Goal: Task Accomplishment & Management: Manage account settings

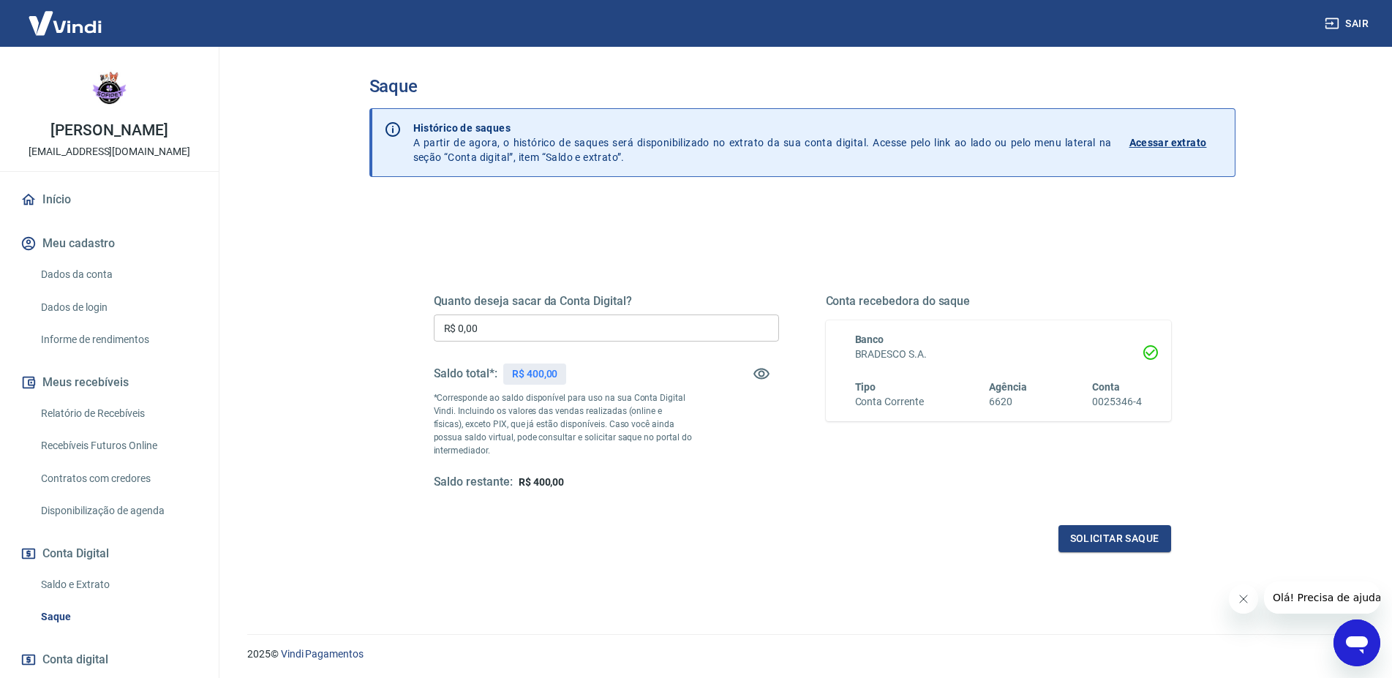
click at [122, 415] on link "Relatório de Recebíveis" at bounding box center [118, 414] width 166 height 30
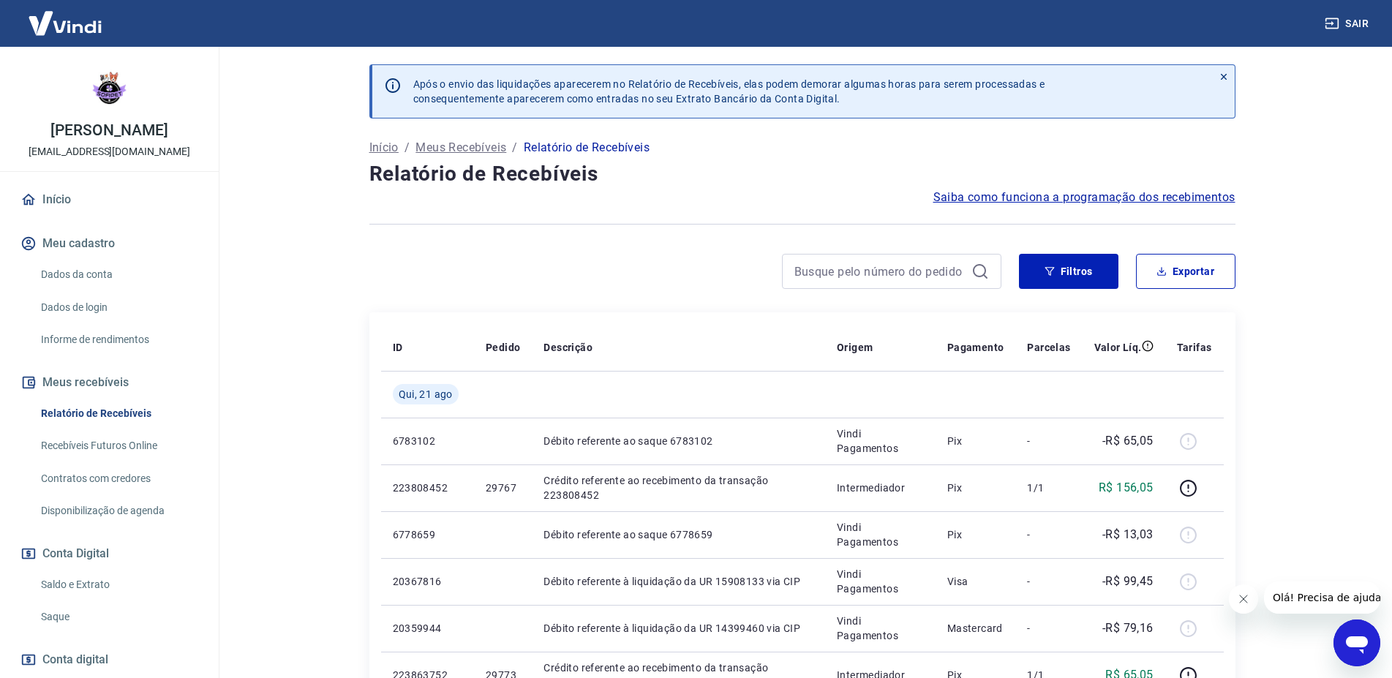
click at [1247, 603] on icon "Fechar mensagem da empresa" at bounding box center [1243, 599] width 12 height 12
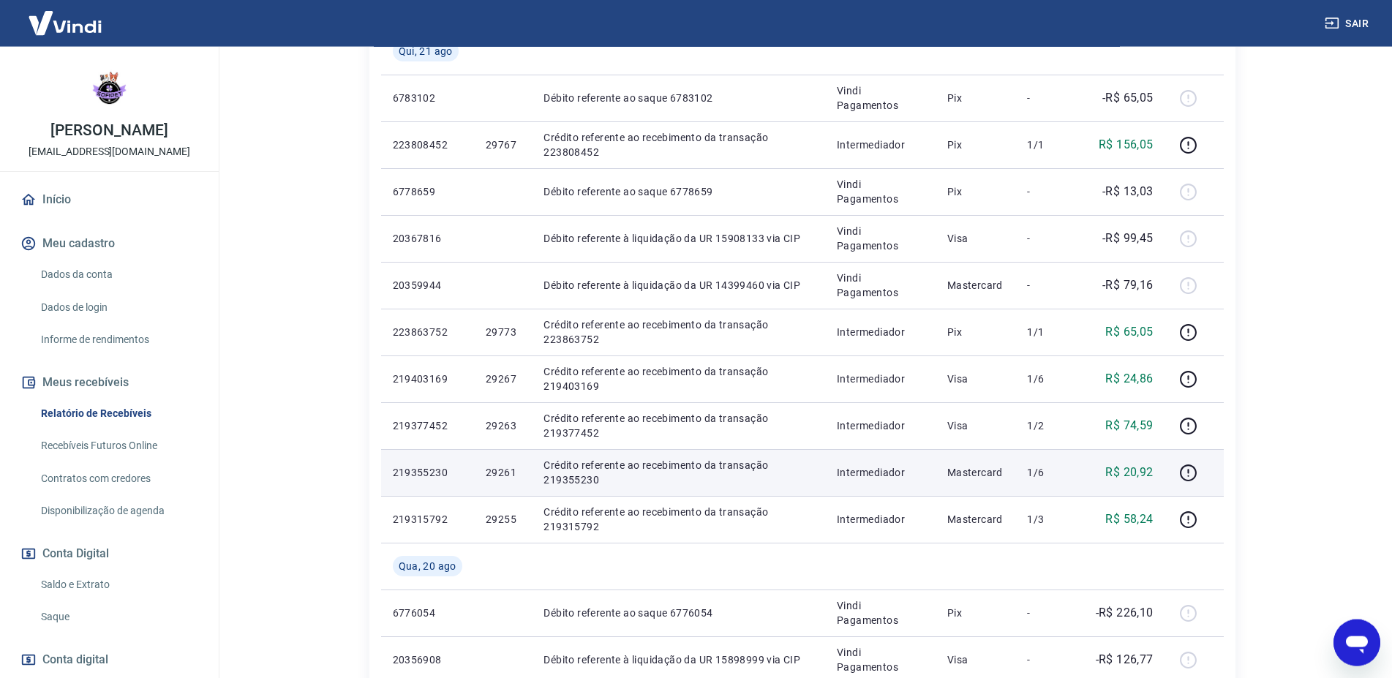
scroll to position [373, 0]
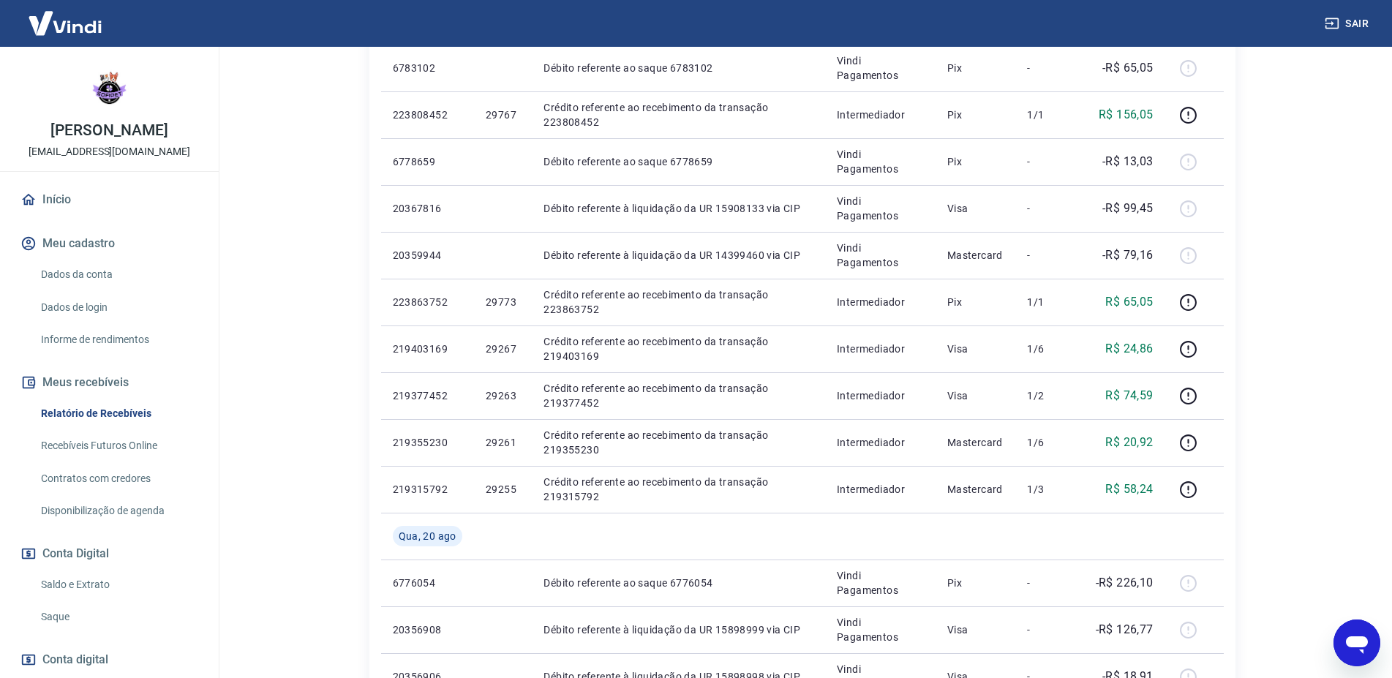
click at [65, 187] on link "Início" at bounding box center [110, 200] width 184 height 32
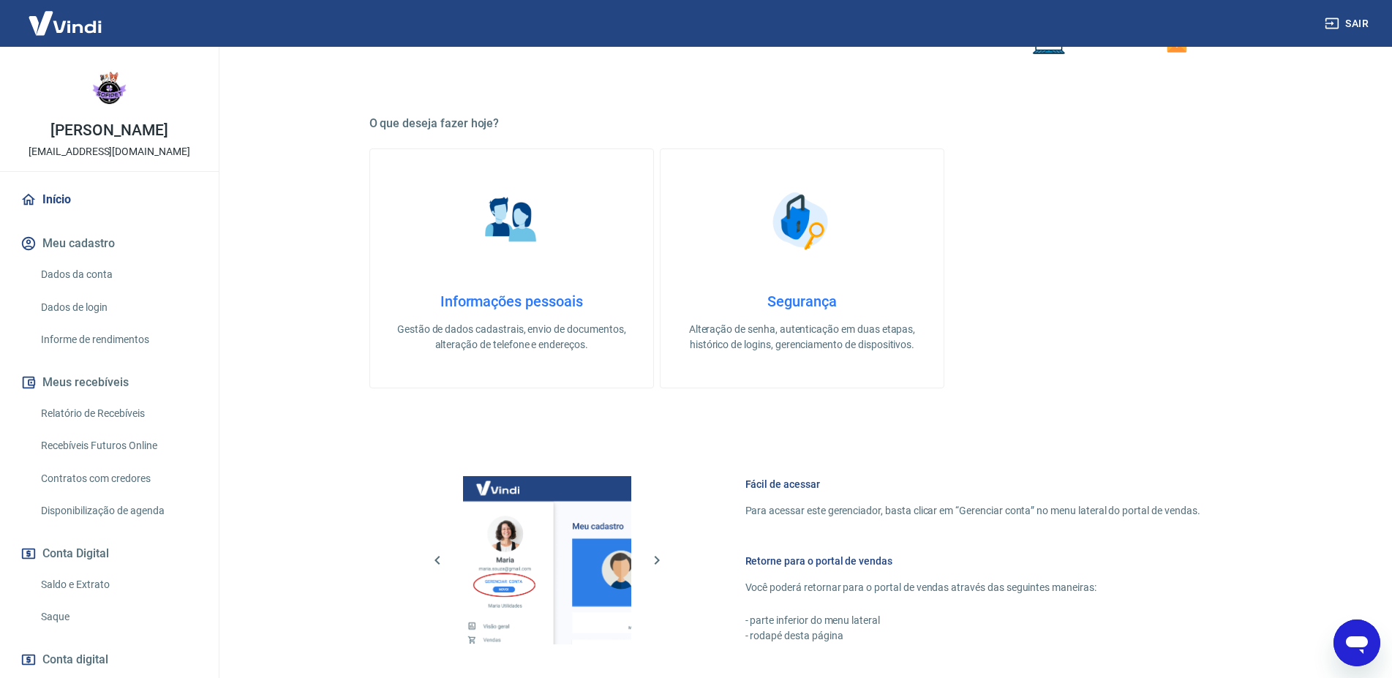
scroll to position [321, 0]
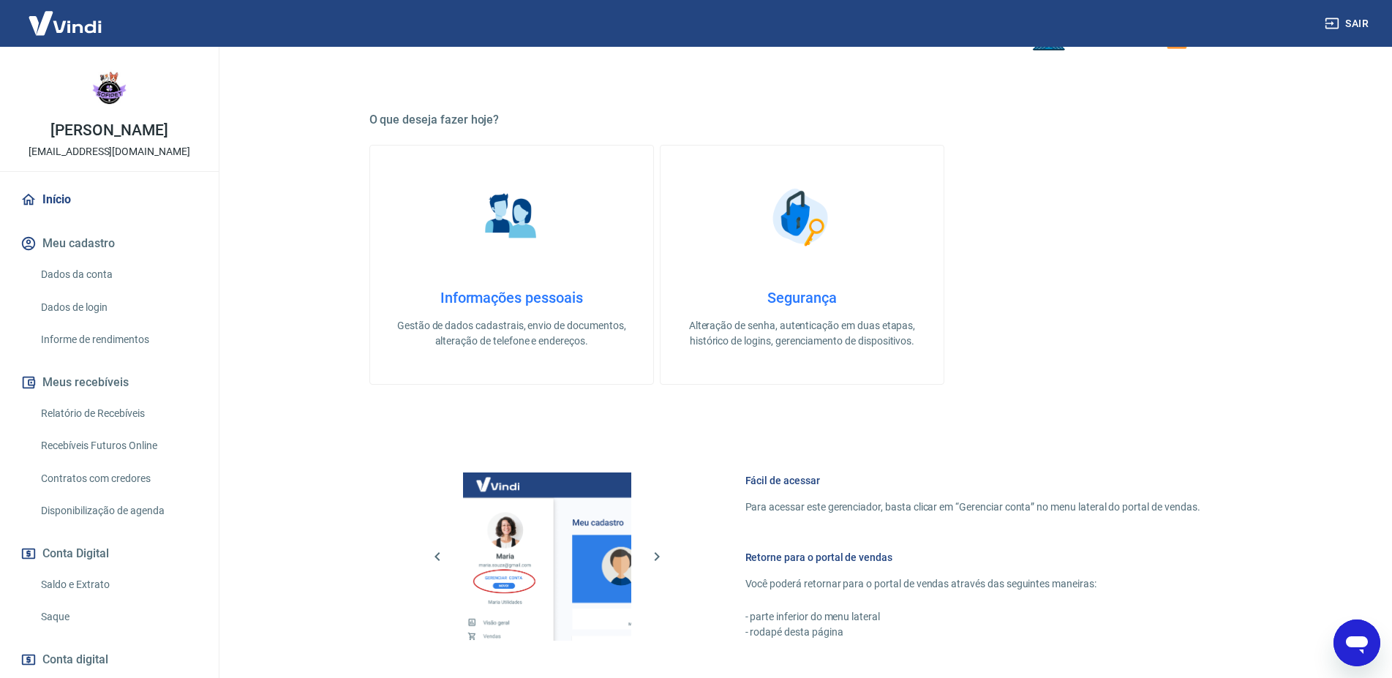
click at [465, 274] on link "Informações pessoais Gestão de dados cadastrais, envio de documentos, alteração…" at bounding box center [511, 265] width 284 height 240
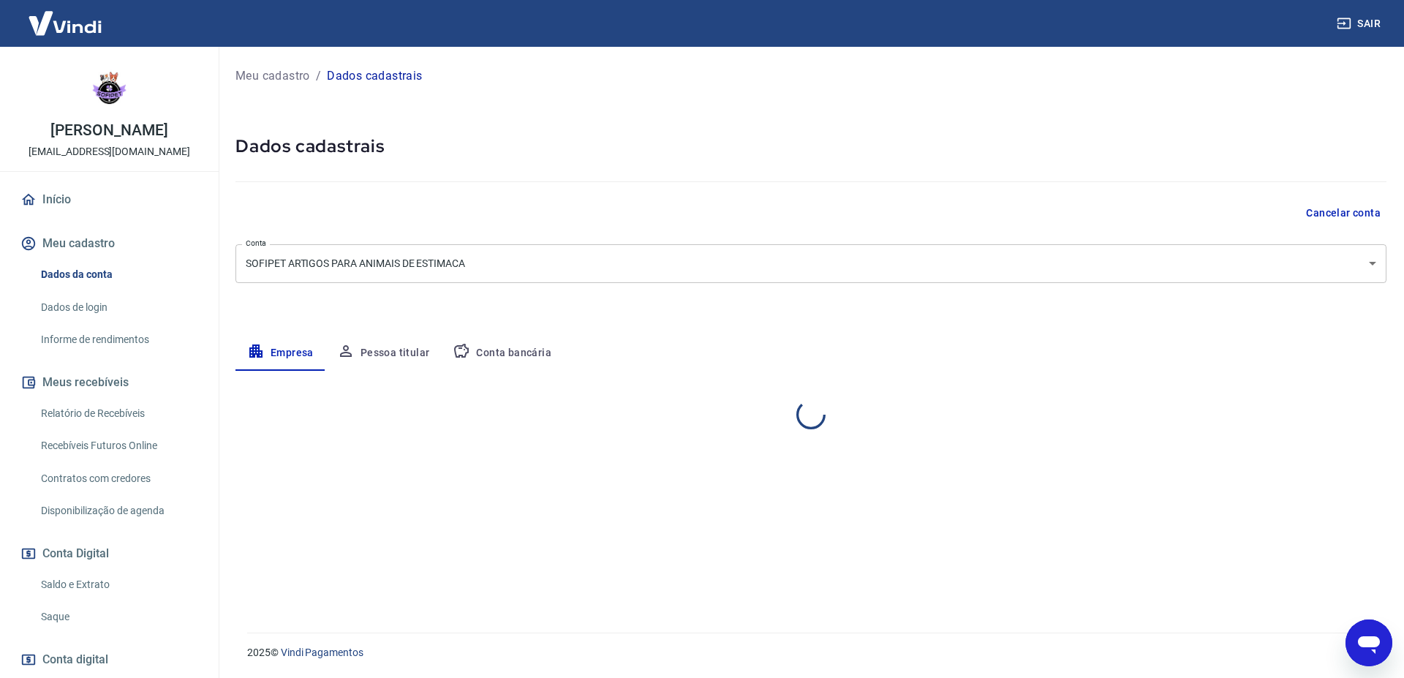
select select "SP"
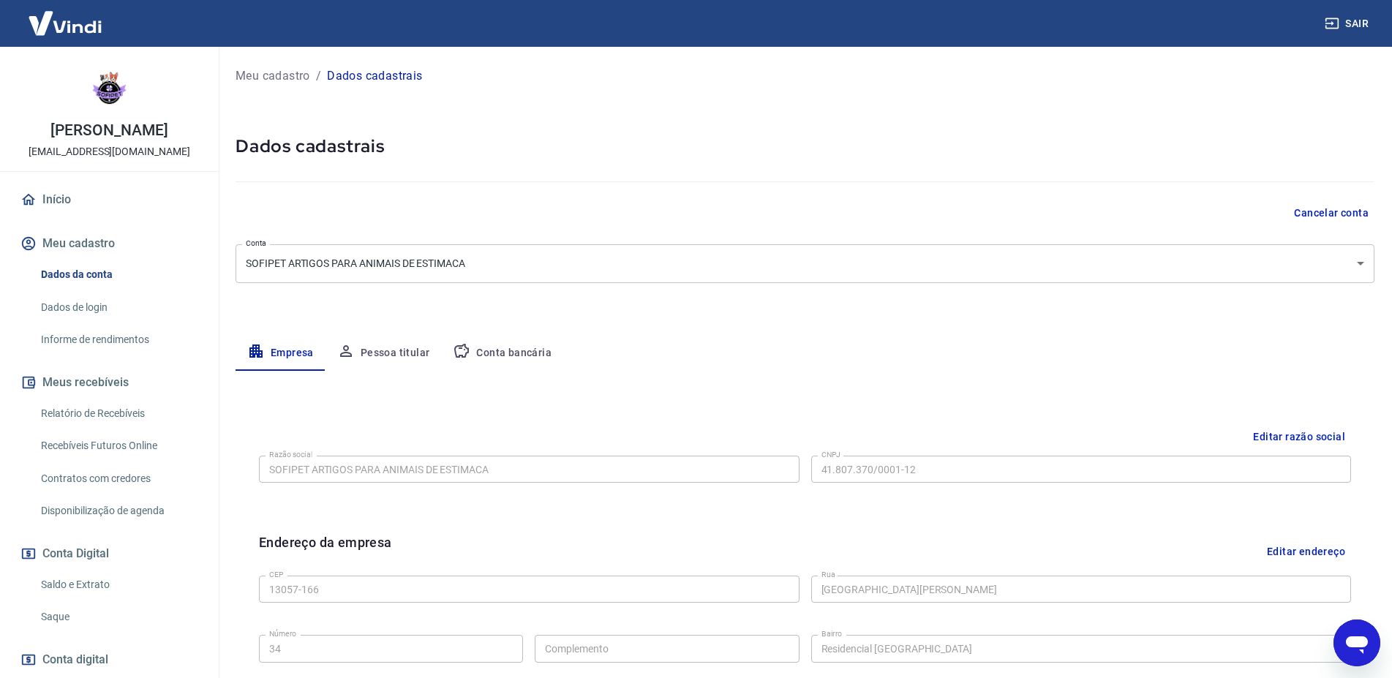
click at [538, 361] on button "Conta bancária" at bounding box center [502, 353] width 122 height 35
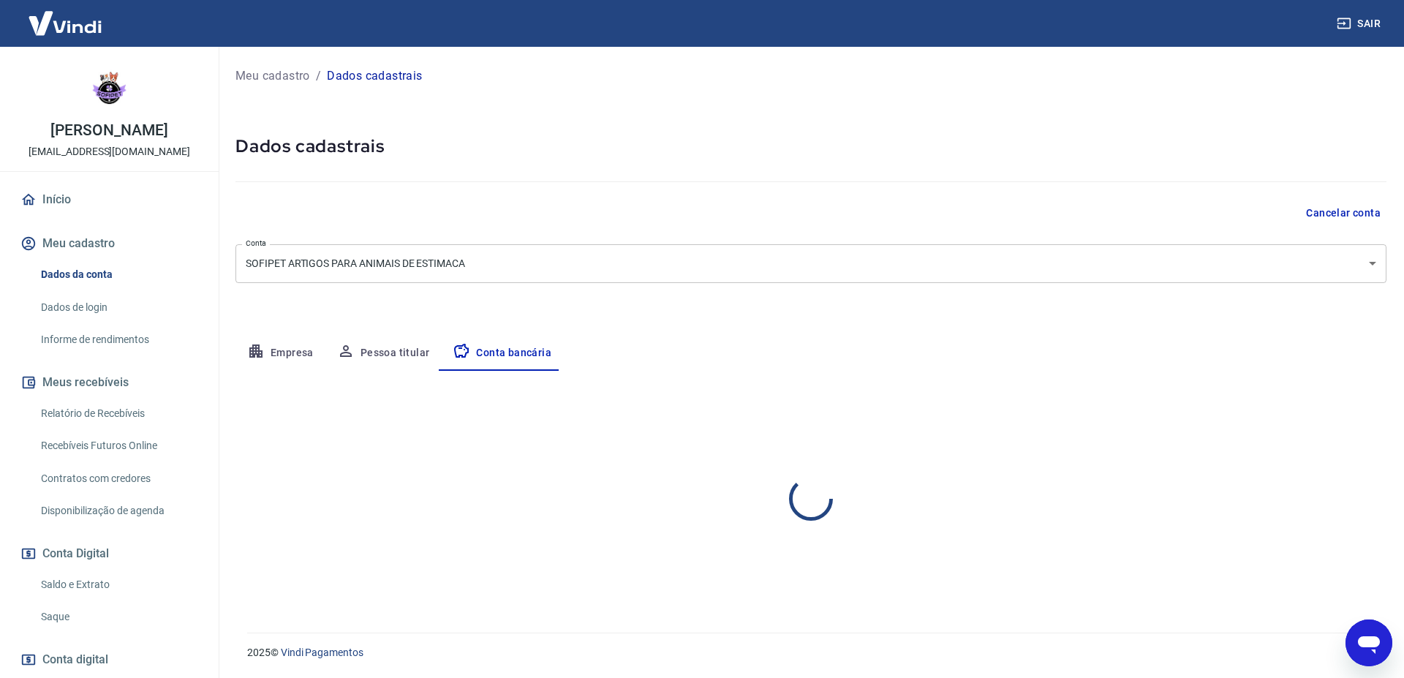
select select "1"
click at [1303, 414] on button "Editar conta bancária" at bounding box center [1326, 414] width 122 height 28
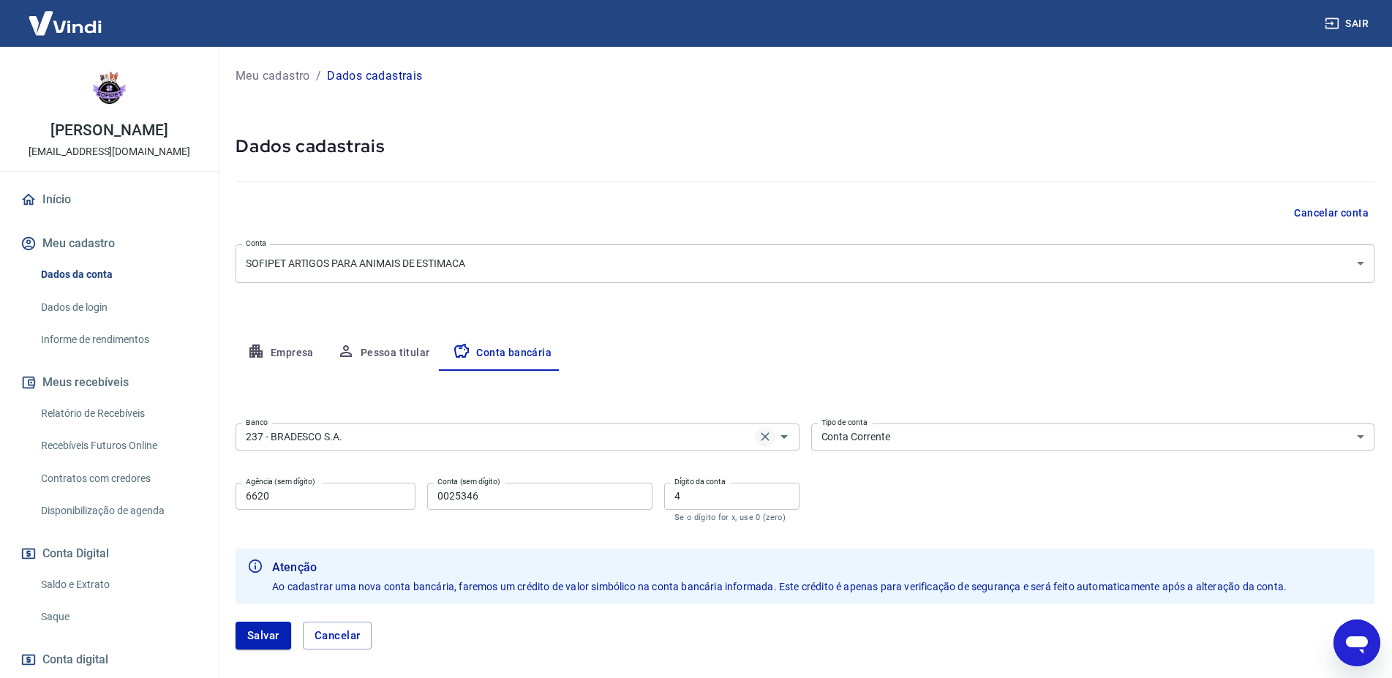
click at [757, 435] on button "Clear" at bounding box center [765, 436] width 20 height 20
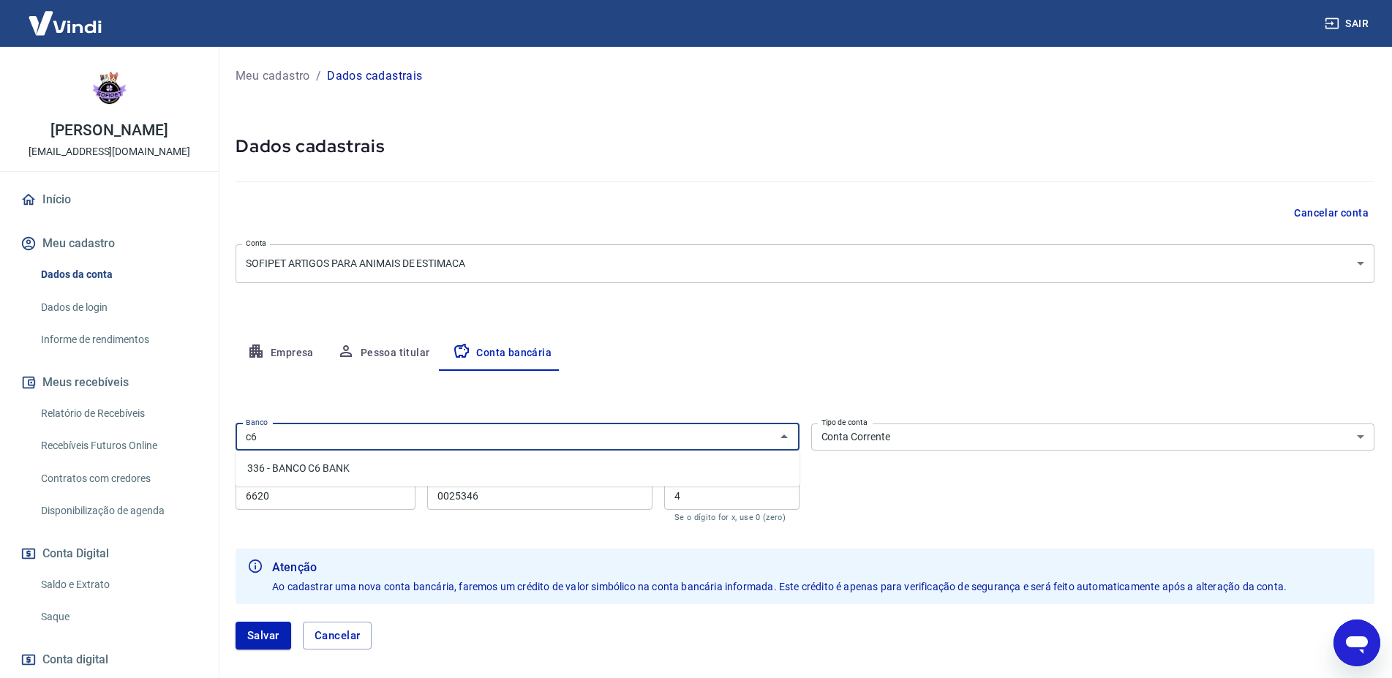
click at [650, 460] on li "336 - BANCO C6 BANK" at bounding box center [517, 468] width 564 height 24
type input "336 - BANCO C6 BANK"
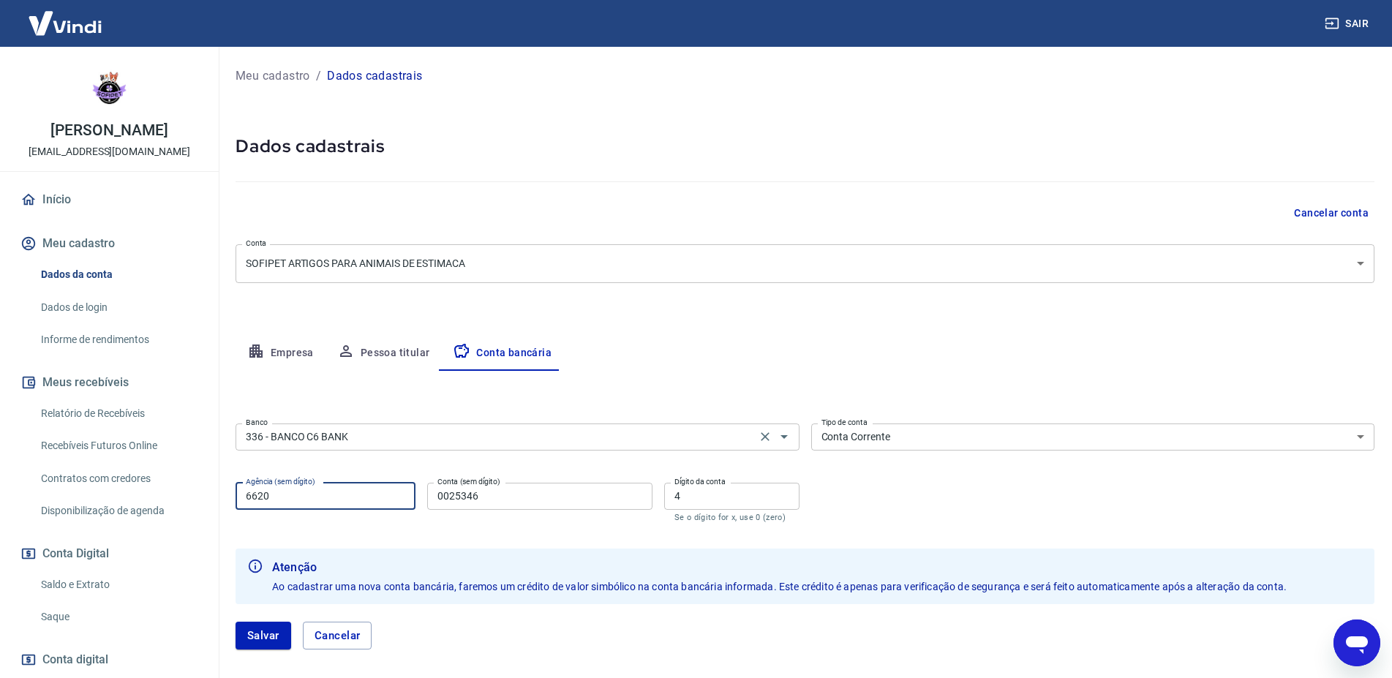
drag, startPoint x: 266, startPoint y: 502, endPoint x: 189, endPoint y: 508, distance: 77.7
click at [235, 503] on input "6620" at bounding box center [325, 496] width 180 height 27
type input "0001"
drag, startPoint x: 481, startPoint y: 498, endPoint x: 358, endPoint y: 494, distance: 122.9
click at [427, 494] on input "0025346" at bounding box center [539, 496] width 225 height 27
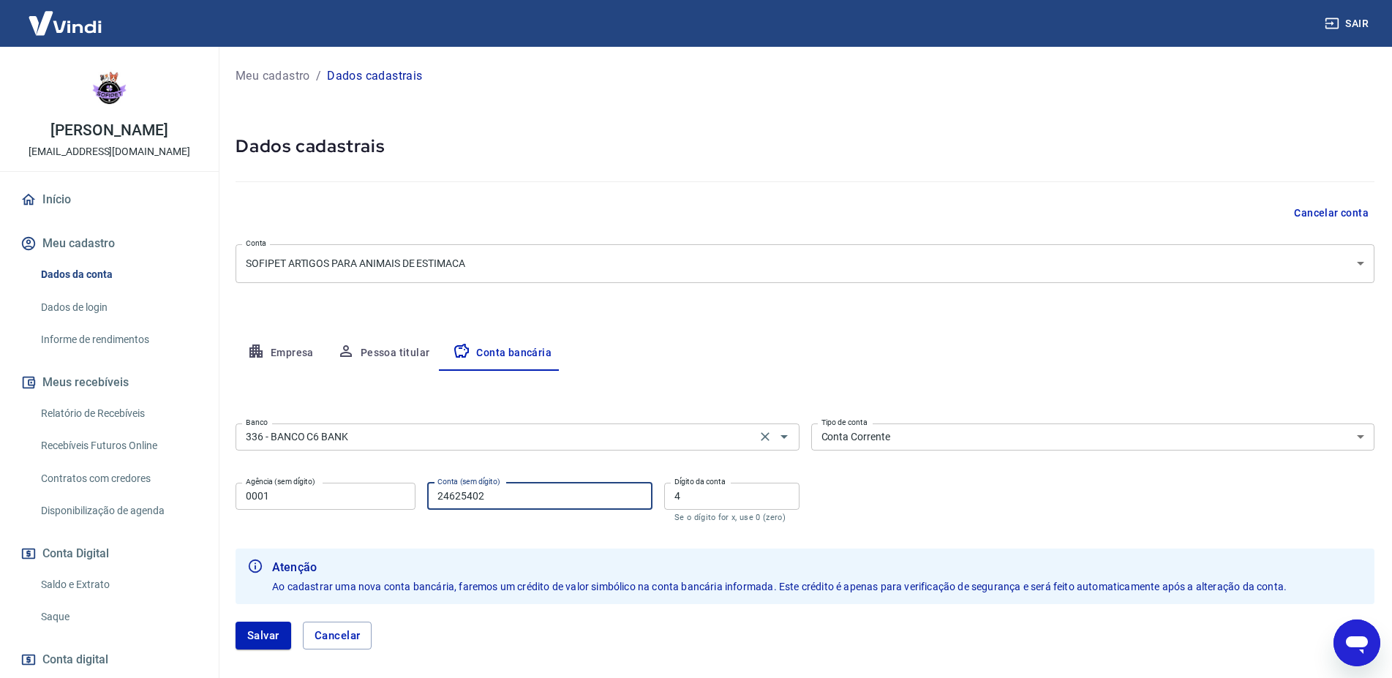
type input "24625402"
drag, startPoint x: 697, startPoint y: 496, endPoint x: 666, endPoint y: 501, distance: 31.1
click at [666, 501] on input "4" at bounding box center [731, 496] width 135 height 27
type input "5"
click at [249, 641] on button "Salvar" at bounding box center [263, 636] width 56 height 28
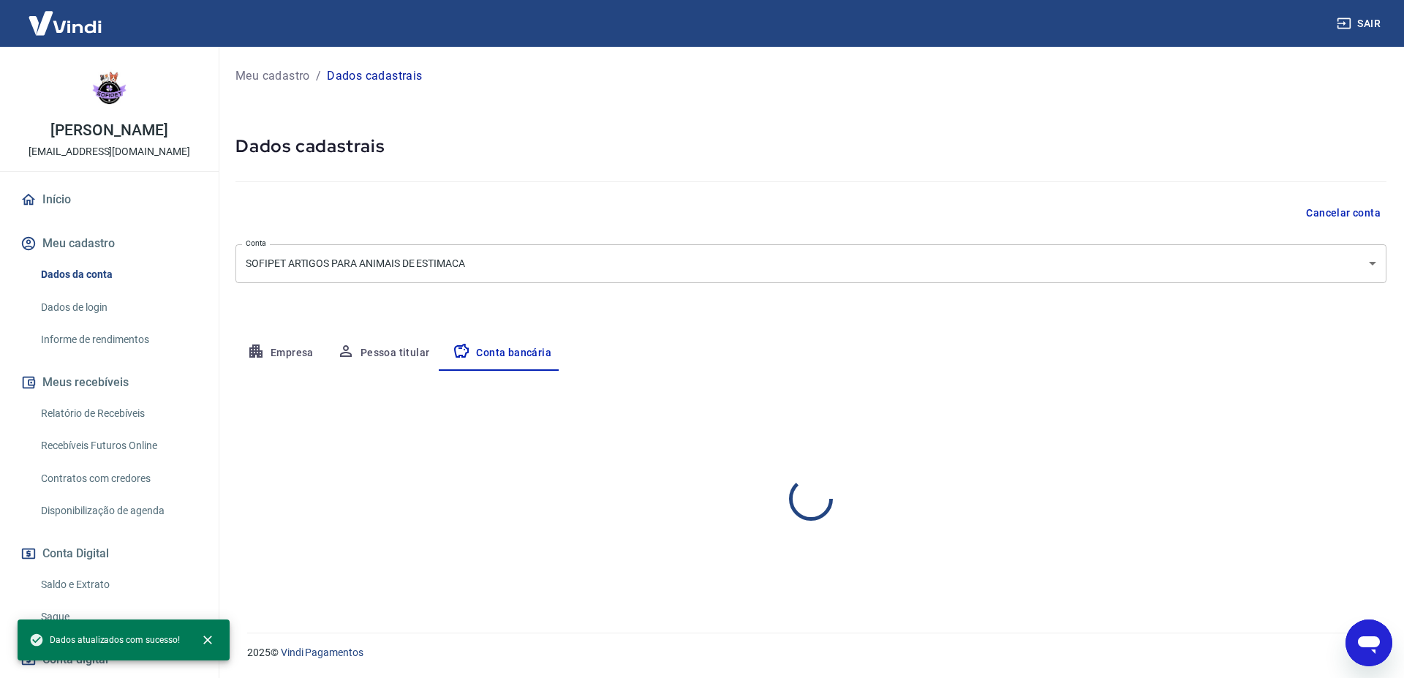
select select "1"
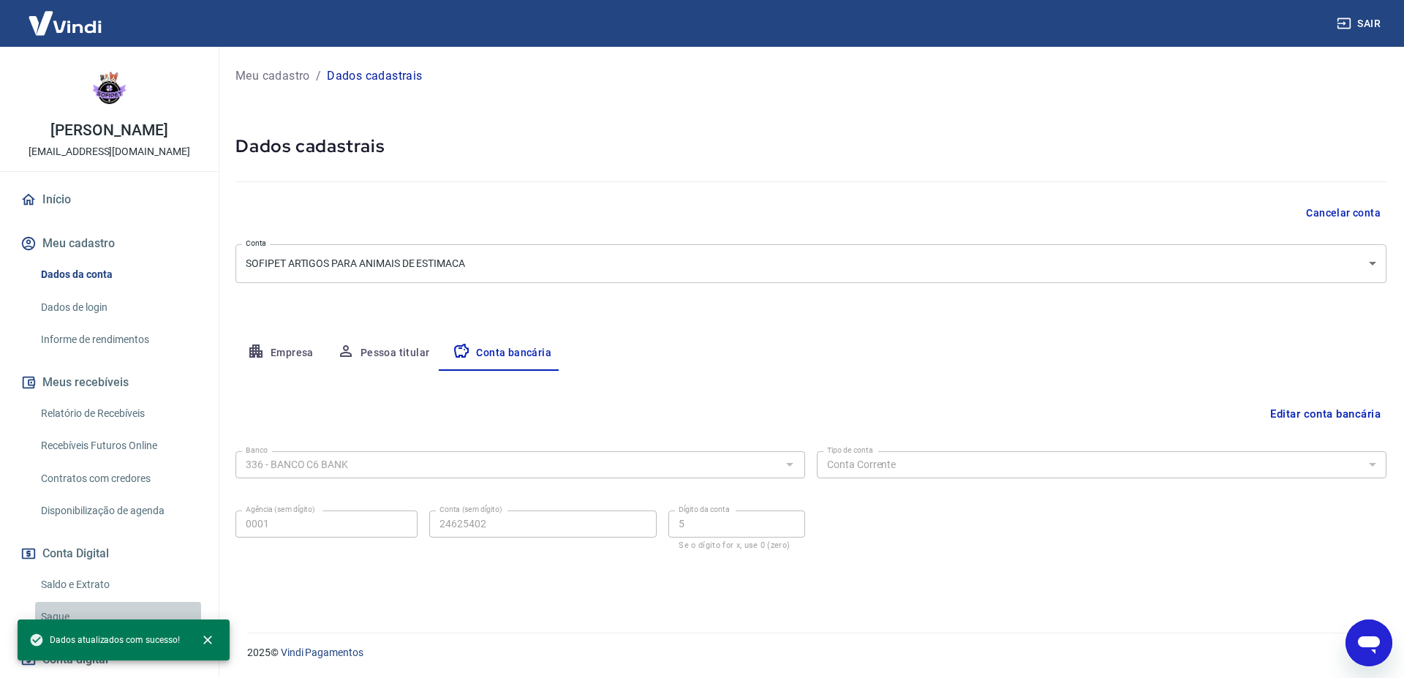
click at [130, 615] on link "Saque" at bounding box center [118, 617] width 166 height 30
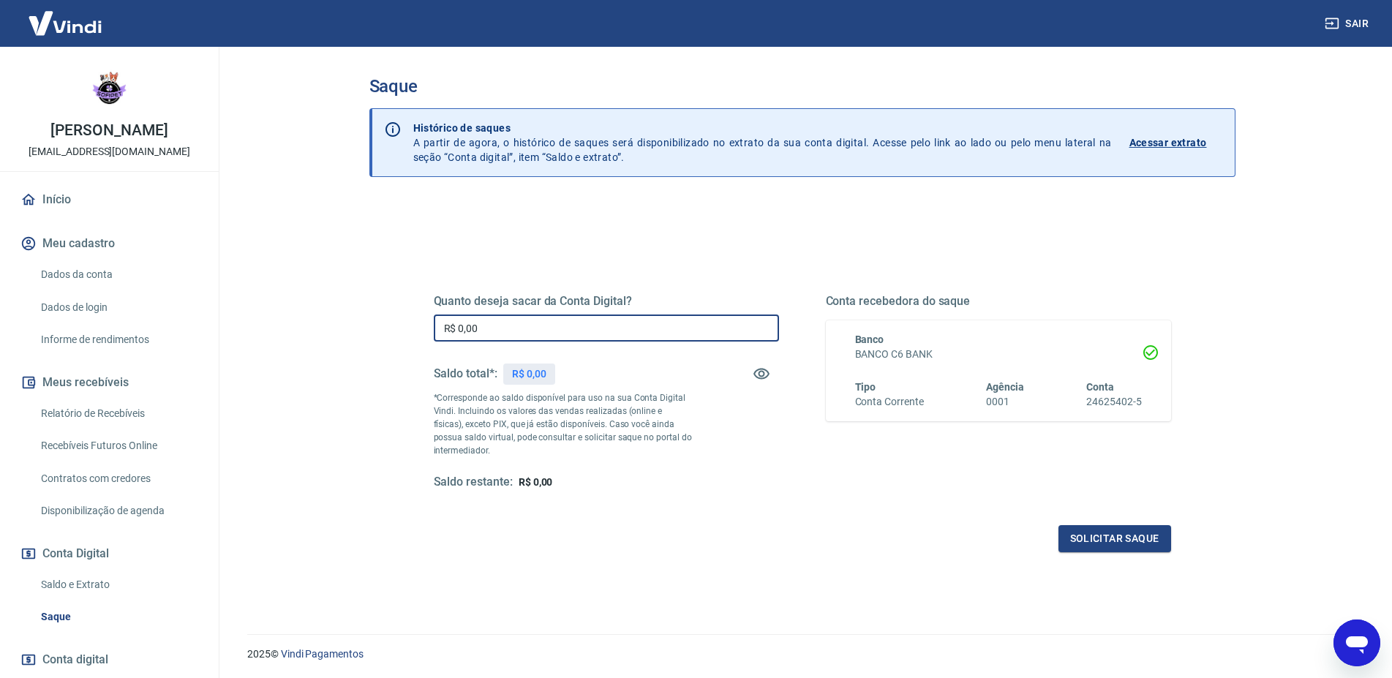
click at [517, 323] on input "R$ 0,00" at bounding box center [606, 327] width 345 height 27
type input "R$ 400,00"
click at [1137, 541] on button "Solicitar saque" at bounding box center [1114, 538] width 113 height 27
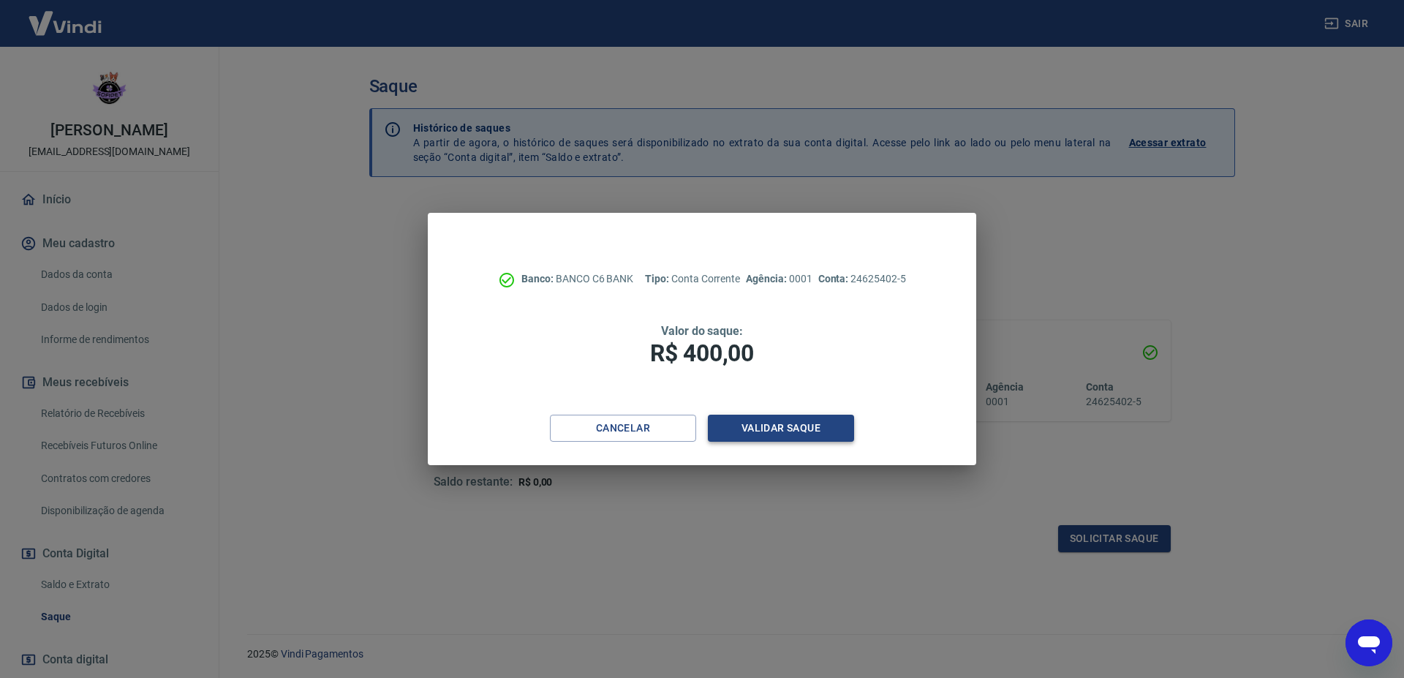
click at [807, 437] on button "Validar saque" at bounding box center [781, 428] width 146 height 27
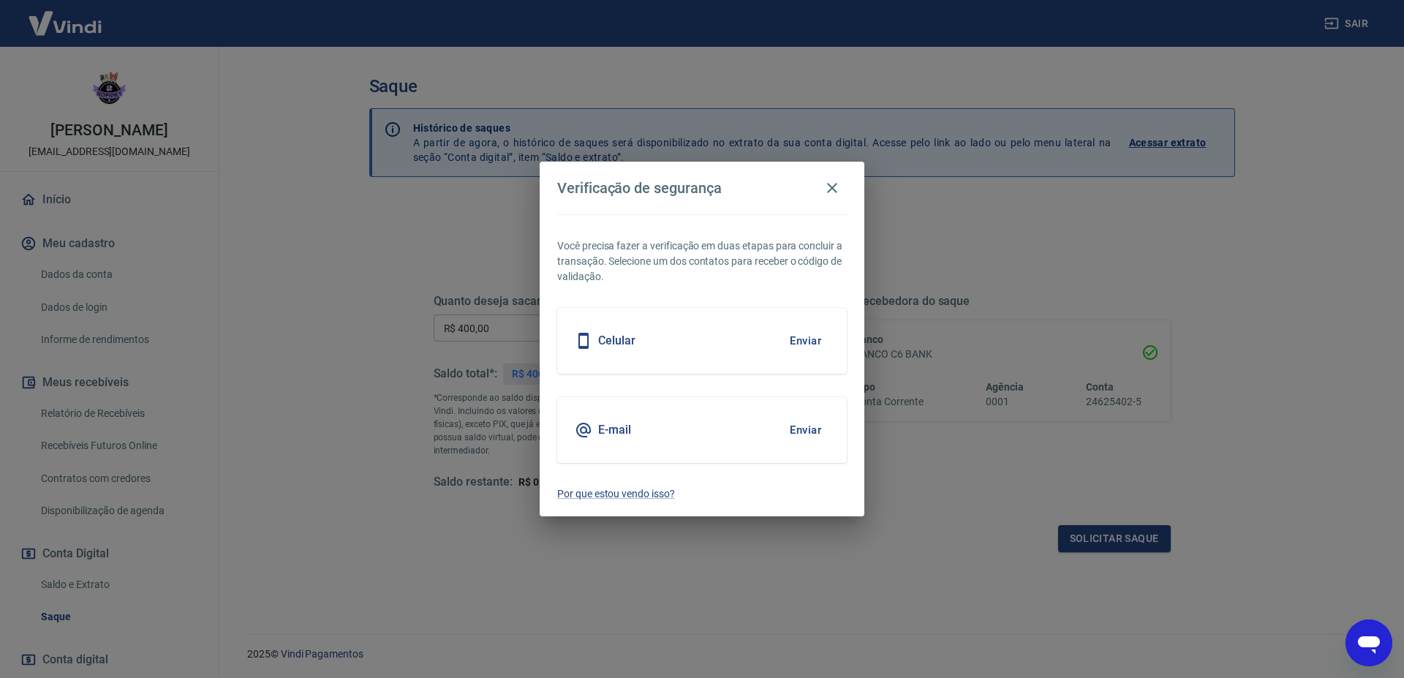
click at [821, 436] on button "Enviar" at bounding box center [806, 430] width 48 height 31
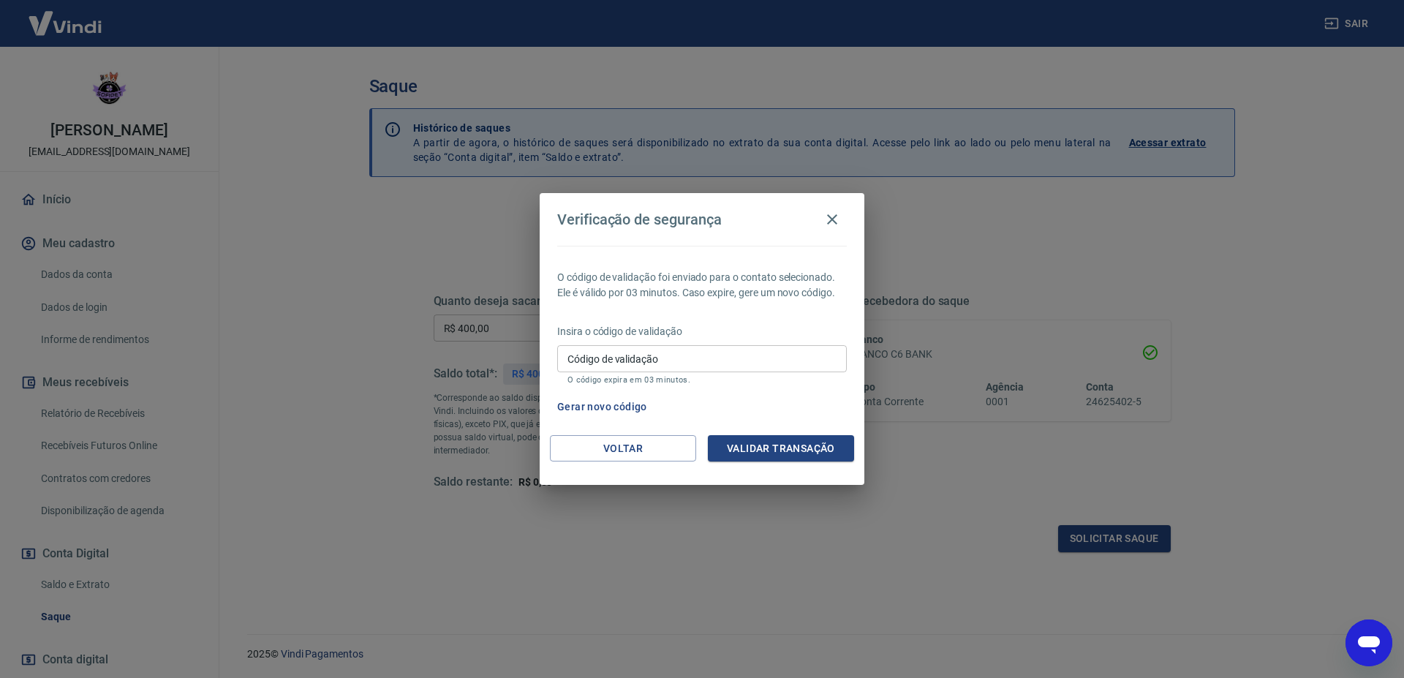
click at [657, 361] on input "Código de validação" at bounding box center [702, 358] width 290 height 27
paste input "228566"
type input "228566"
click at [785, 451] on button "Validar transação" at bounding box center [781, 448] width 146 height 27
click at [777, 618] on div "Verificação de segurança O código de validação foi enviado para o contato selec…" at bounding box center [702, 339] width 1404 height 678
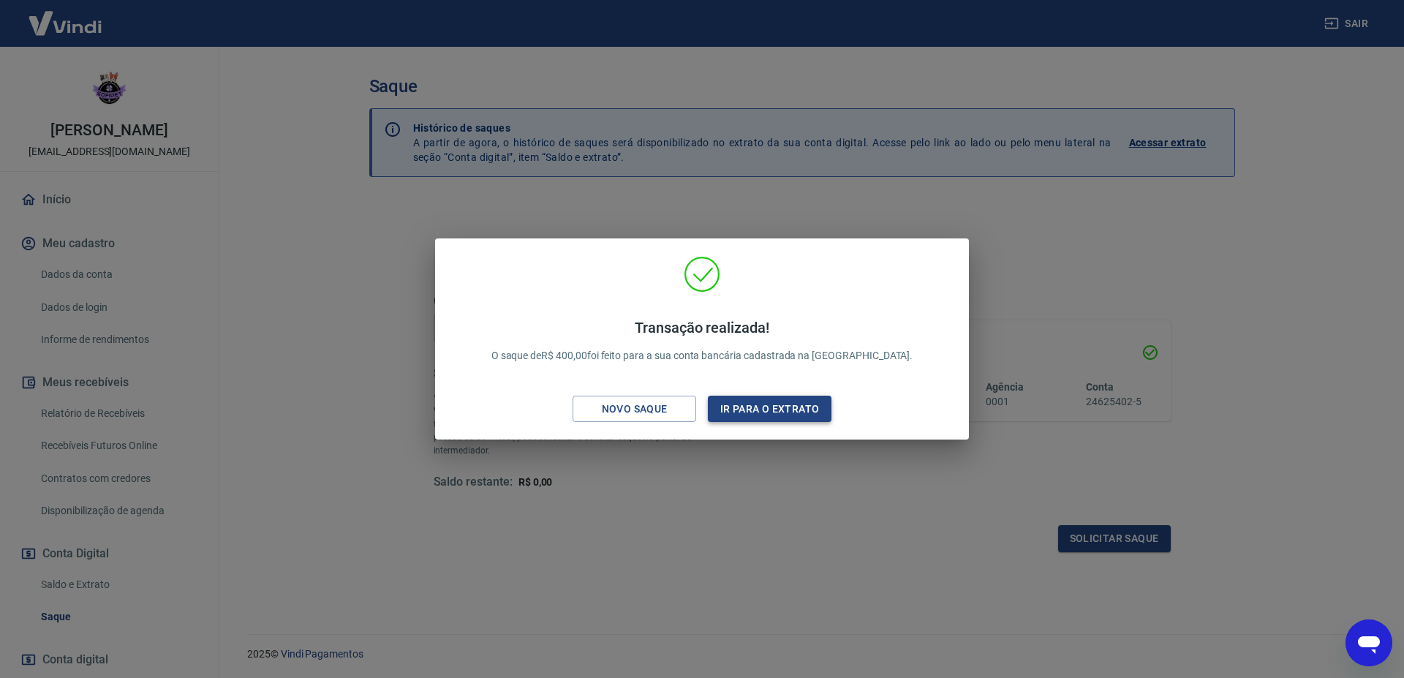
click at [753, 405] on button "Ir para o extrato" at bounding box center [770, 409] width 124 height 27
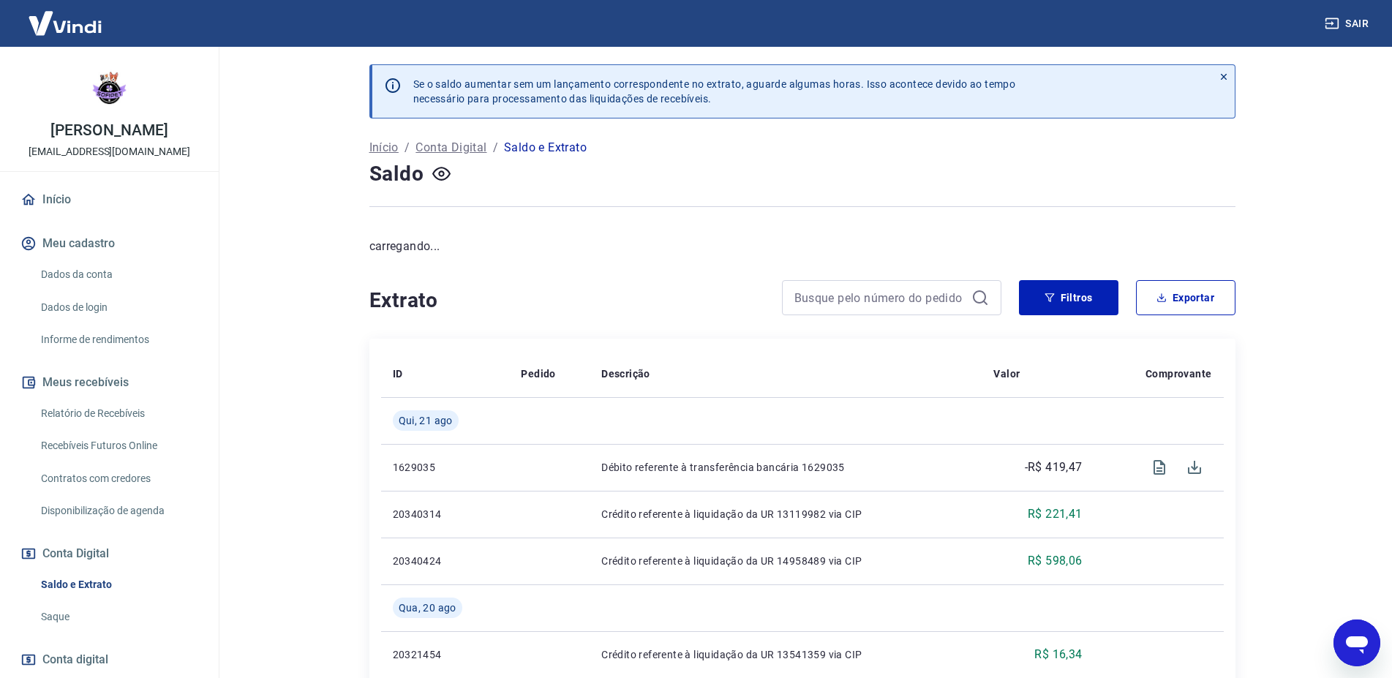
click at [84, 622] on link "Saque" at bounding box center [118, 617] width 166 height 30
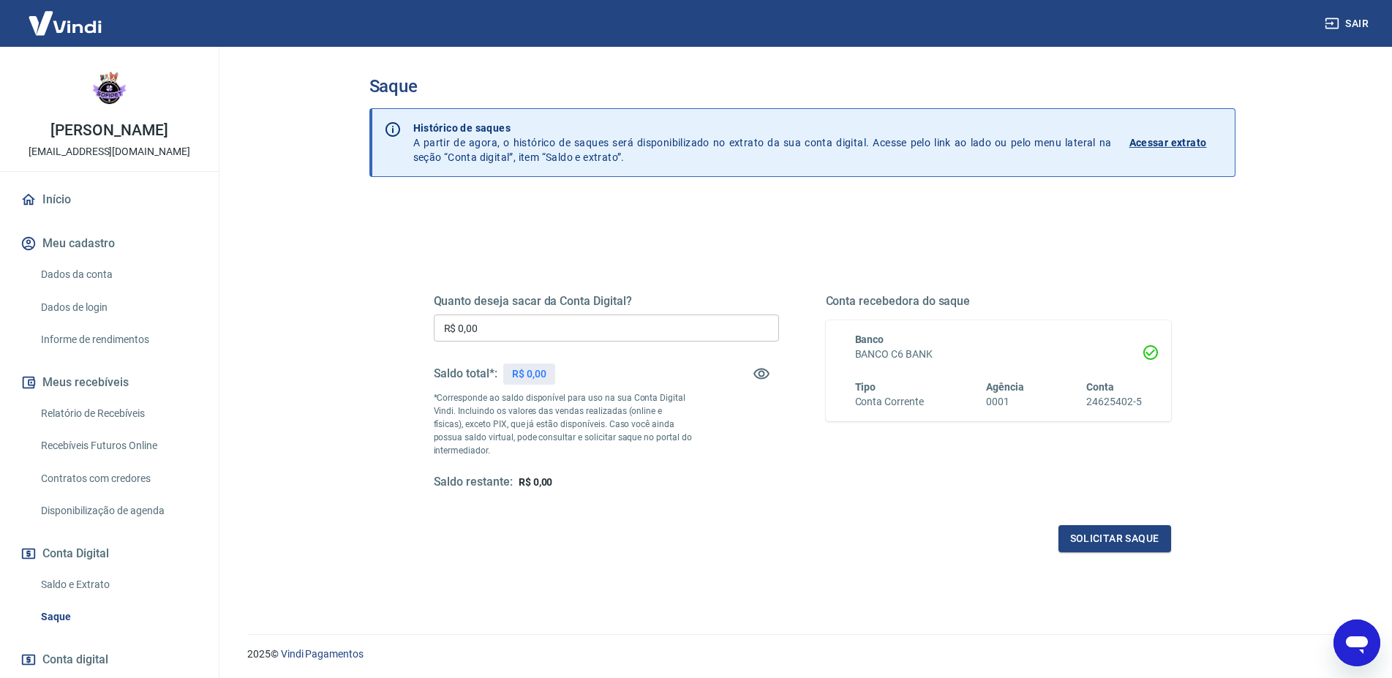
click at [84, 193] on link "Início" at bounding box center [110, 200] width 184 height 32
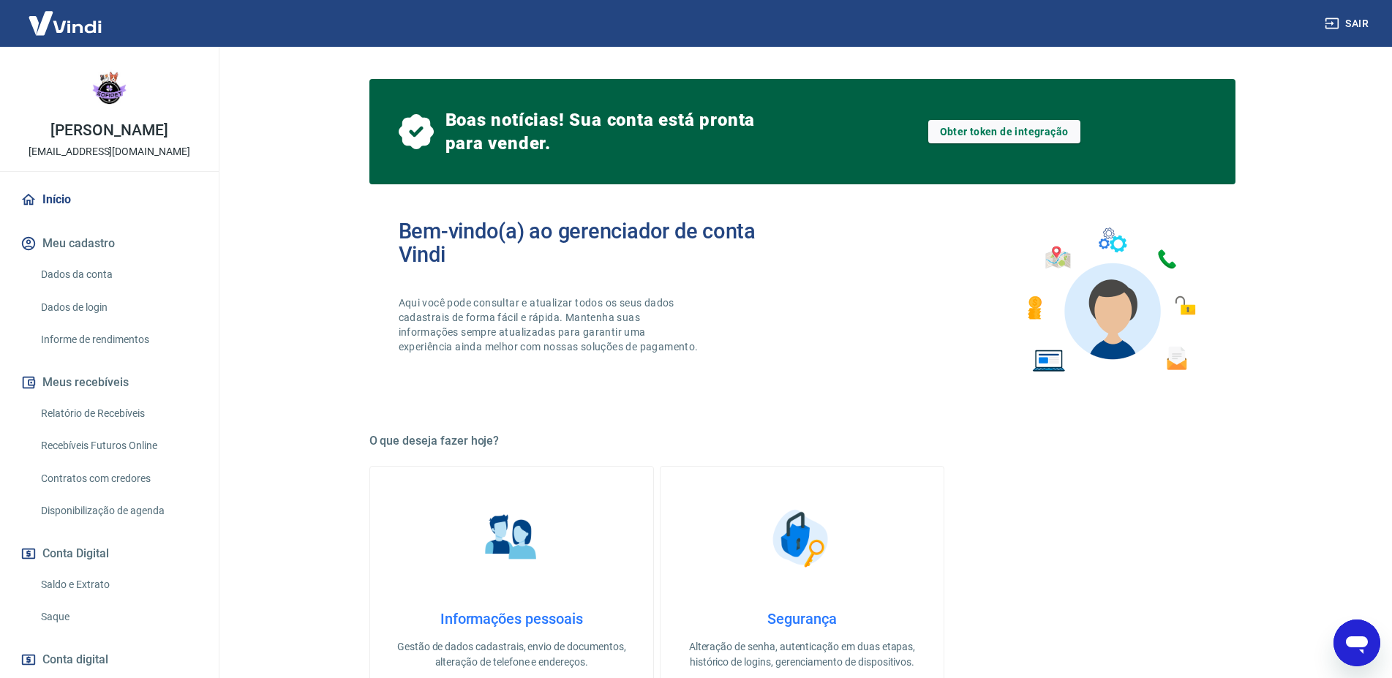
click at [500, 592] on link "Informações pessoais Gestão de dados cadastrais, envio de documentos, alteração…" at bounding box center [511, 586] width 284 height 240
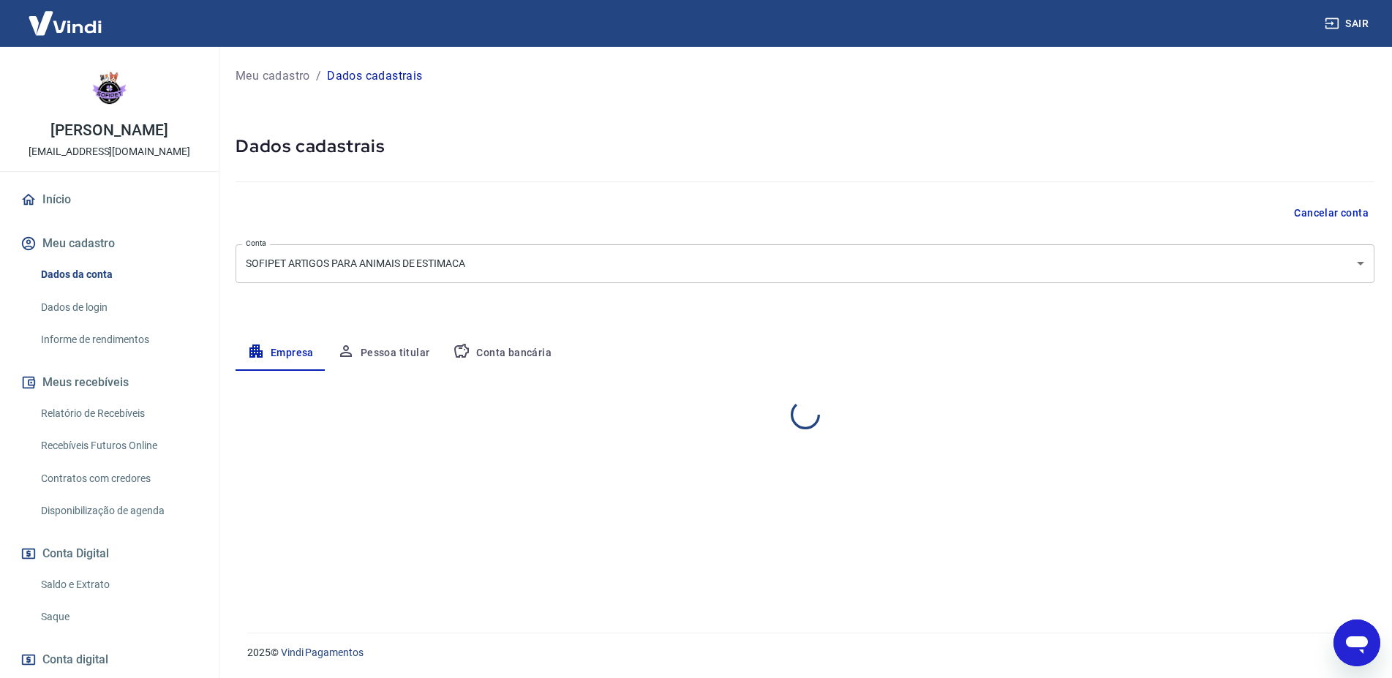
select select "SP"
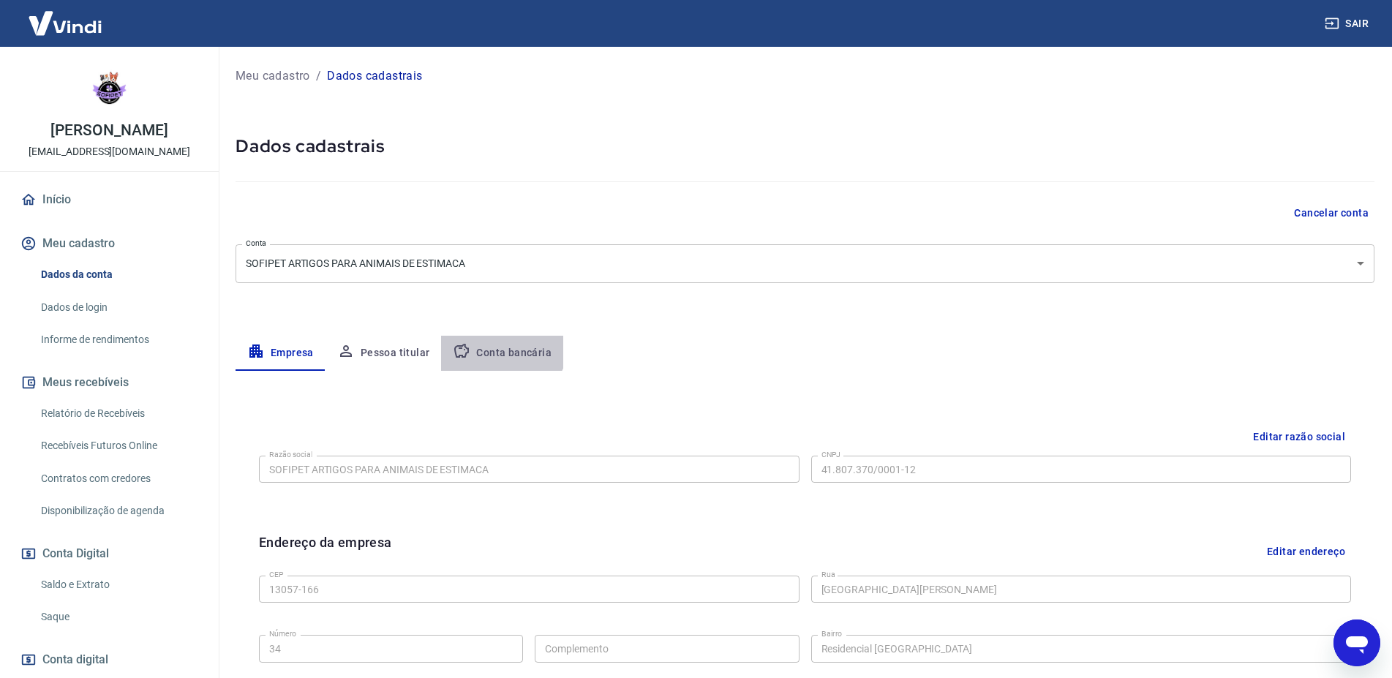
click at [489, 337] on button "Conta bancária" at bounding box center [502, 353] width 122 height 35
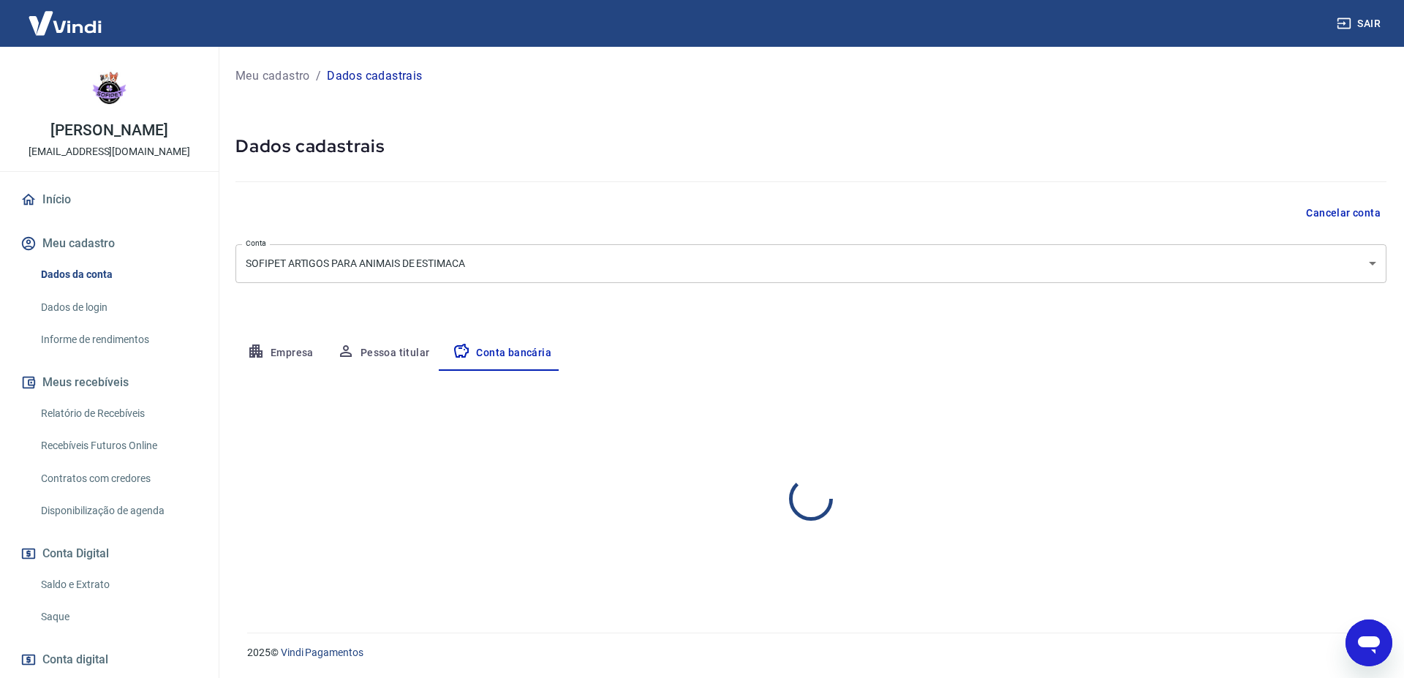
select select "1"
click at [1336, 424] on button "Editar conta bancária" at bounding box center [1326, 414] width 122 height 28
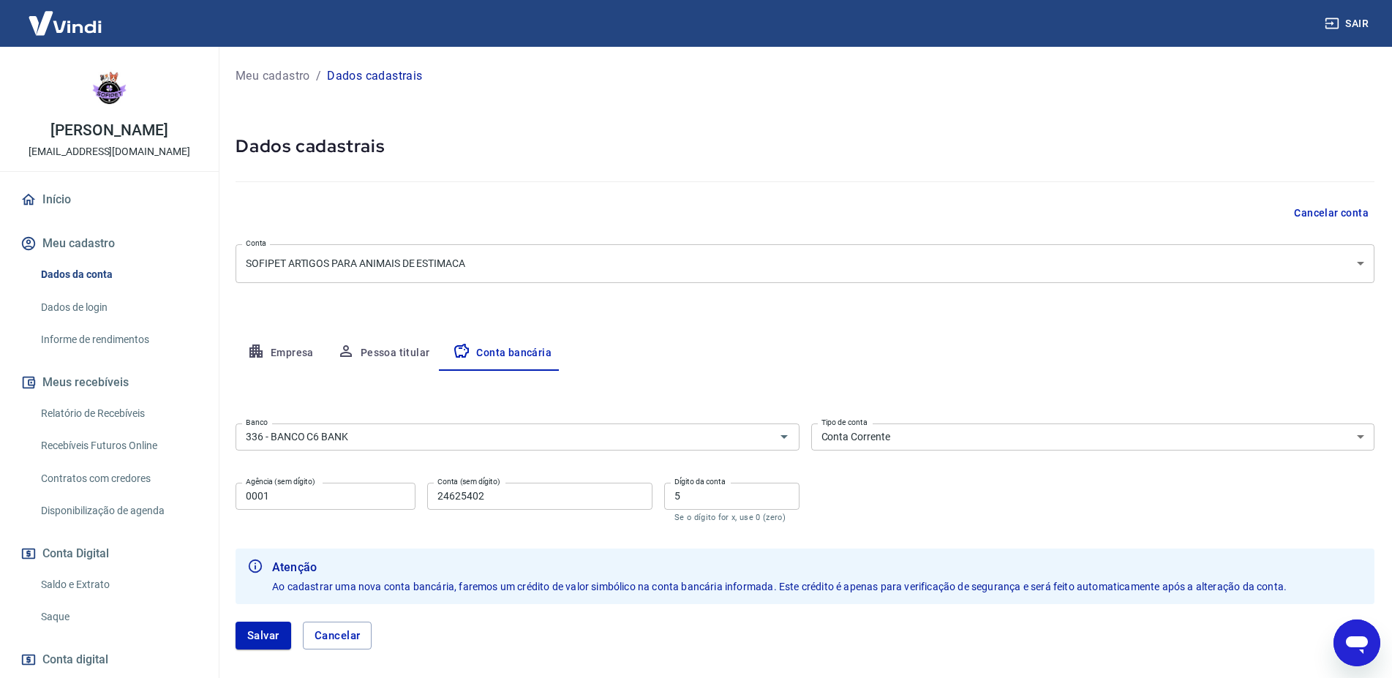
drag, startPoint x: 413, startPoint y: 446, endPoint x: 113, endPoint y: 443, distance: 300.6
click at [131, 442] on div "Sair [PERSON_NAME] [EMAIL_ADDRESS][DOMAIN_NAME] Início Meu cadastro Dados da co…" at bounding box center [696, 339] width 1392 height 678
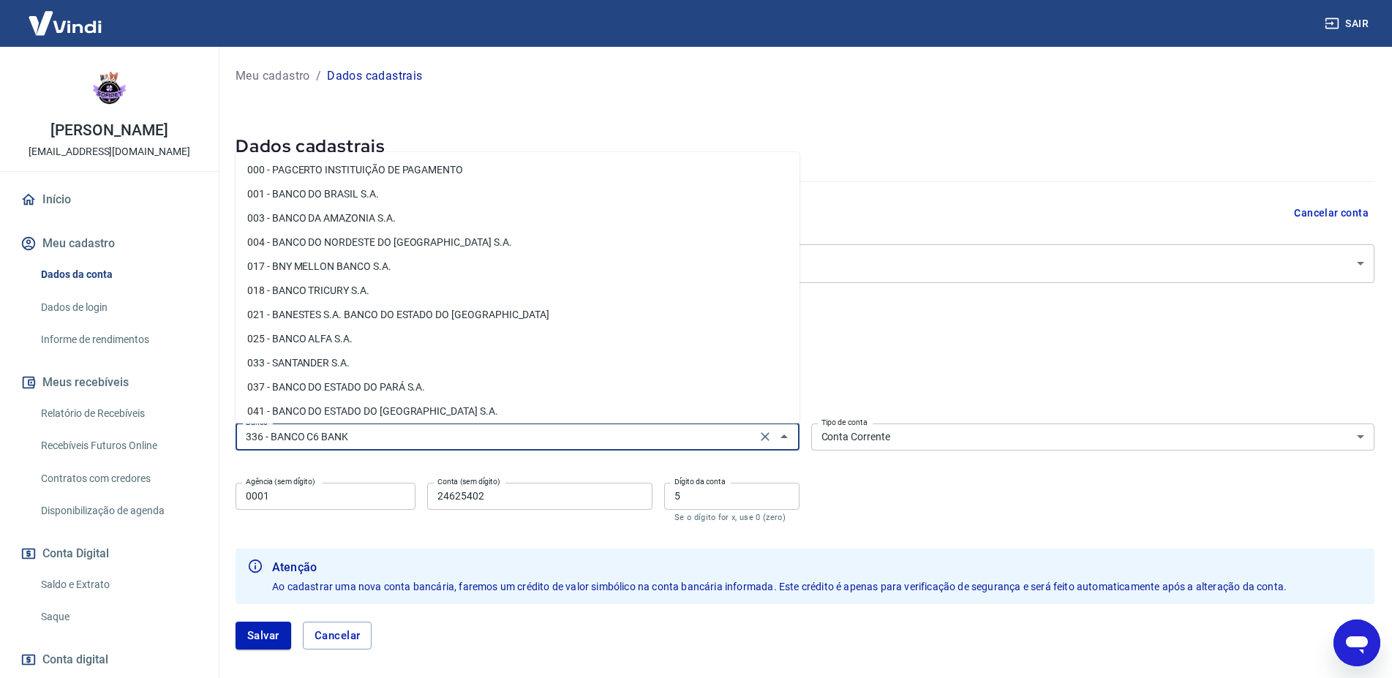
drag, startPoint x: 333, startPoint y: 437, endPoint x: 260, endPoint y: 449, distance: 74.1
click at [260, 446] on input "336 - BANCO C6 BANK" at bounding box center [496, 437] width 512 height 18
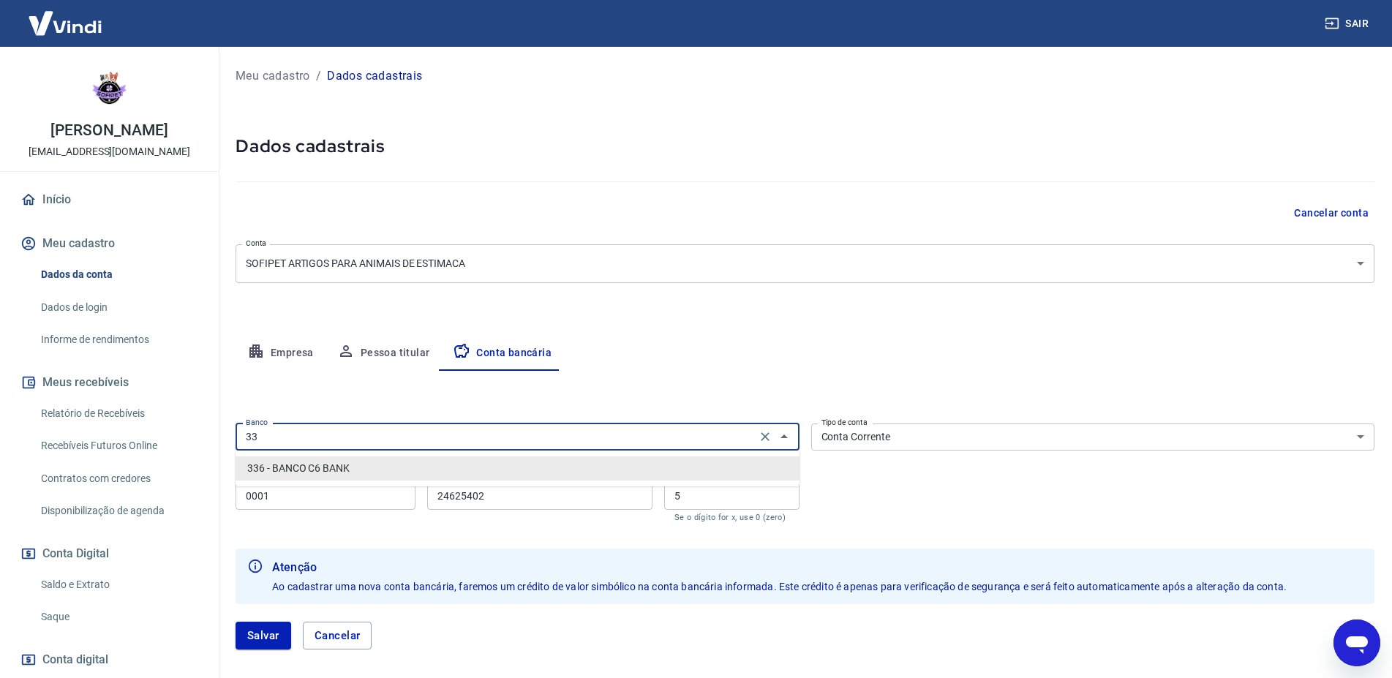
type input "3"
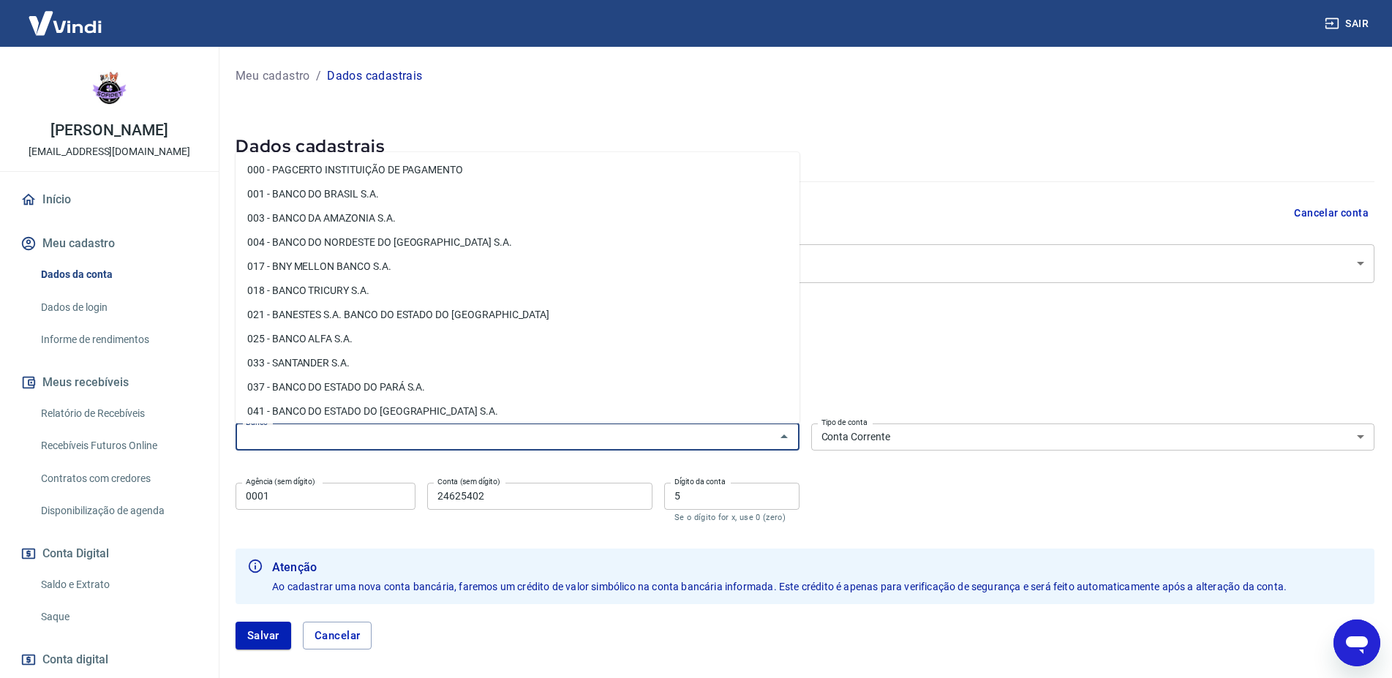
scroll to position [0, 0]
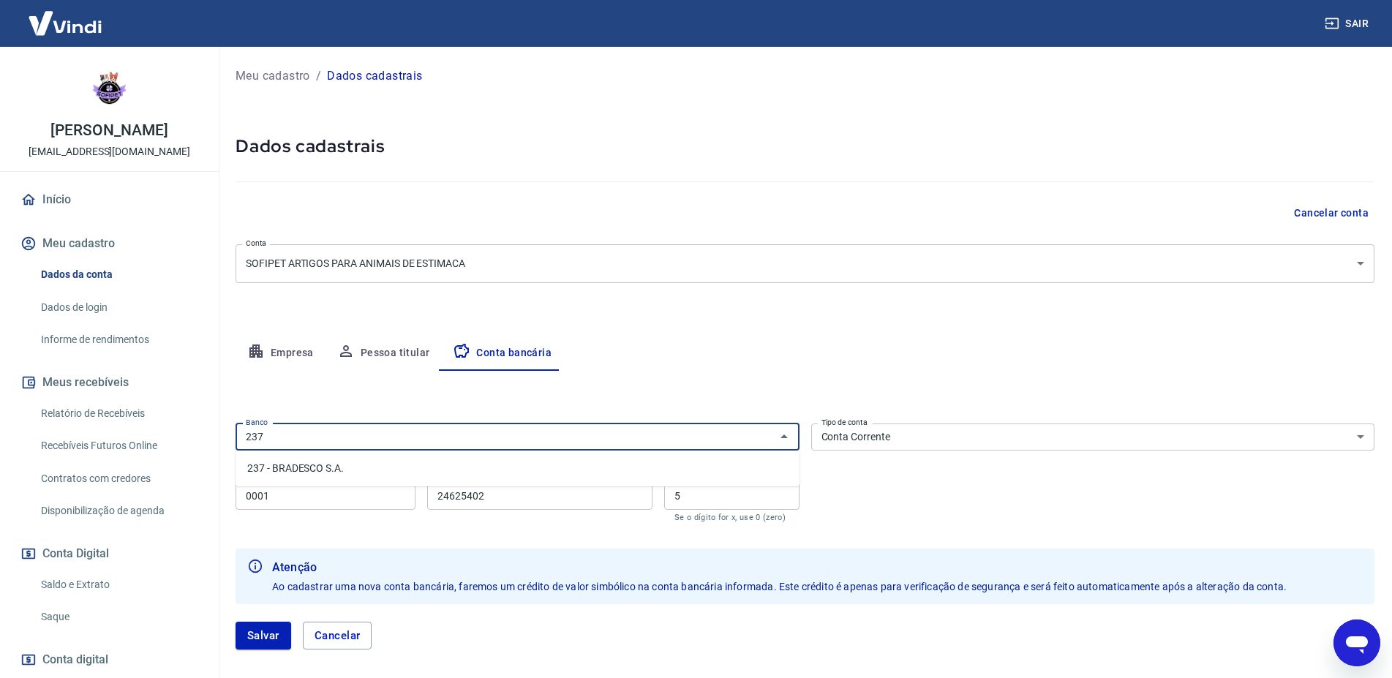
click at [320, 465] on li "237 - BRADESCO S.A." at bounding box center [517, 468] width 564 height 24
type input "237 - BRADESCO S.A."
drag, startPoint x: 282, startPoint y: 496, endPoint x: 192, endPoint y: 503, distance: 91.0
click at [235, 503] on input "0001" at bounding box center [325, 496] width 180 height 27
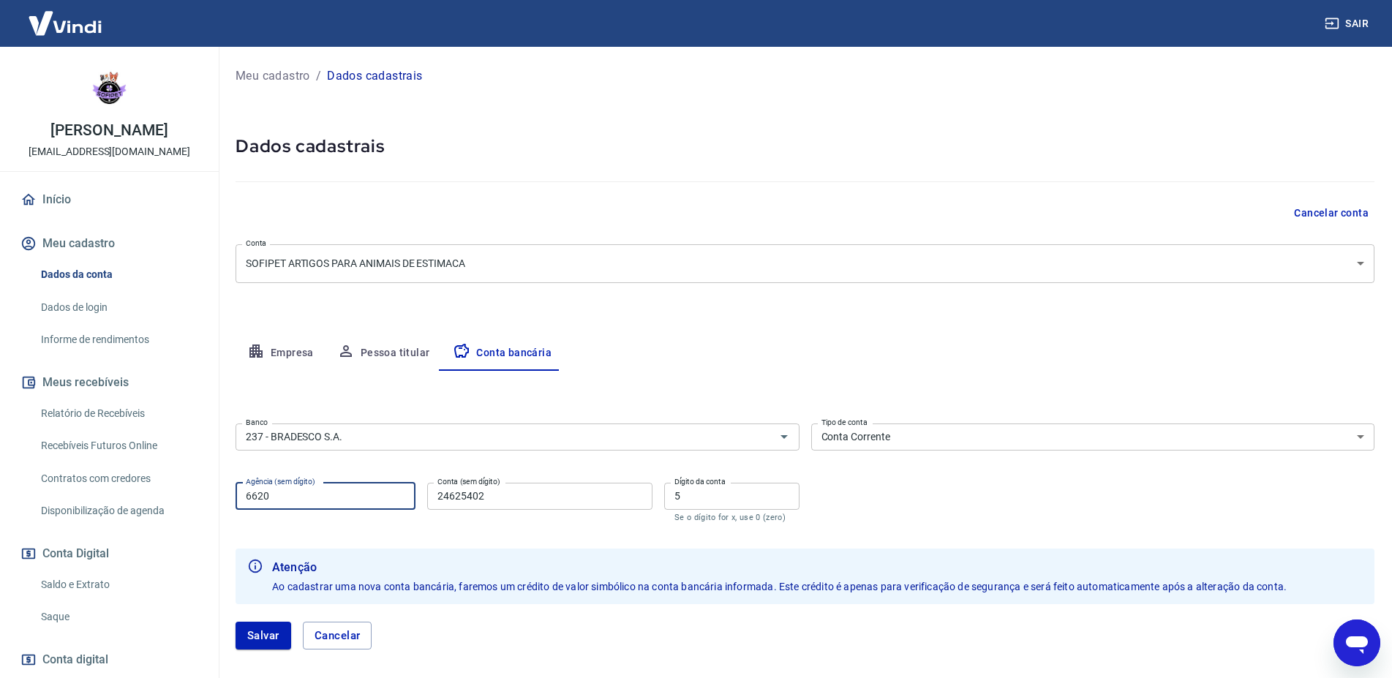
type input "6620"
type input "0025346"
drag, startPoint x: 685, startPoint y: 509, endPoint x: 669, endPoint y: 509, distance: 16.1
click at [669, 509] on input "5" at bounding box center [731, 496] width 135 height 27
type input "4"
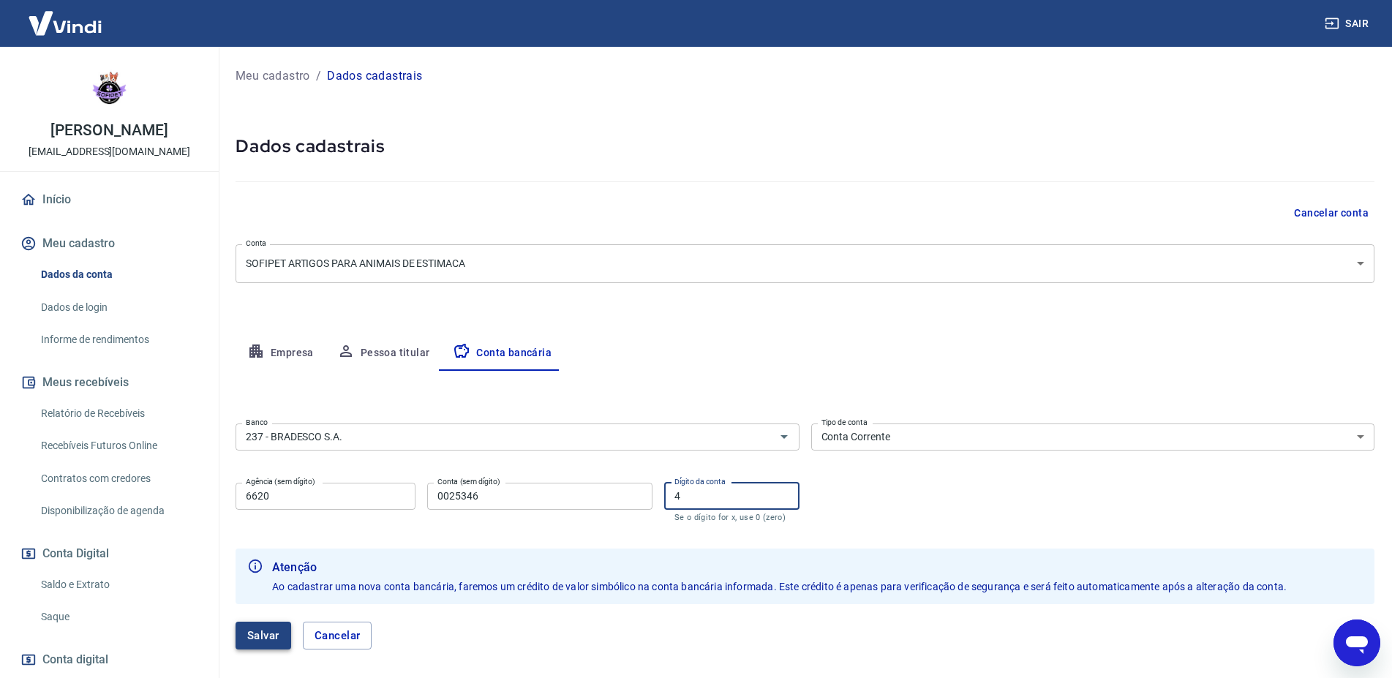
click at [273, 639] on button "Salvar" at bounding box center [263, 636] width 56 height 28
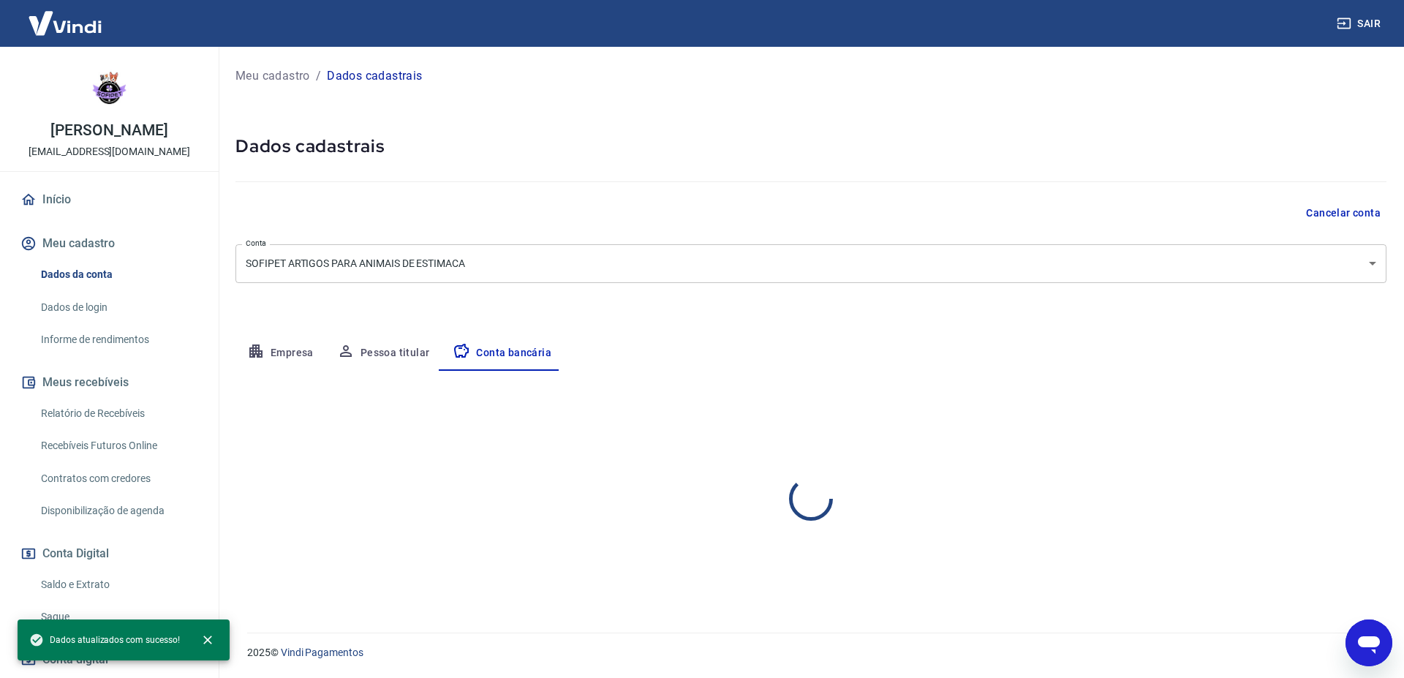
select select "1"
click at [64, 614] on link "Saque" at bounding box center [118, 617] width 166 height 30
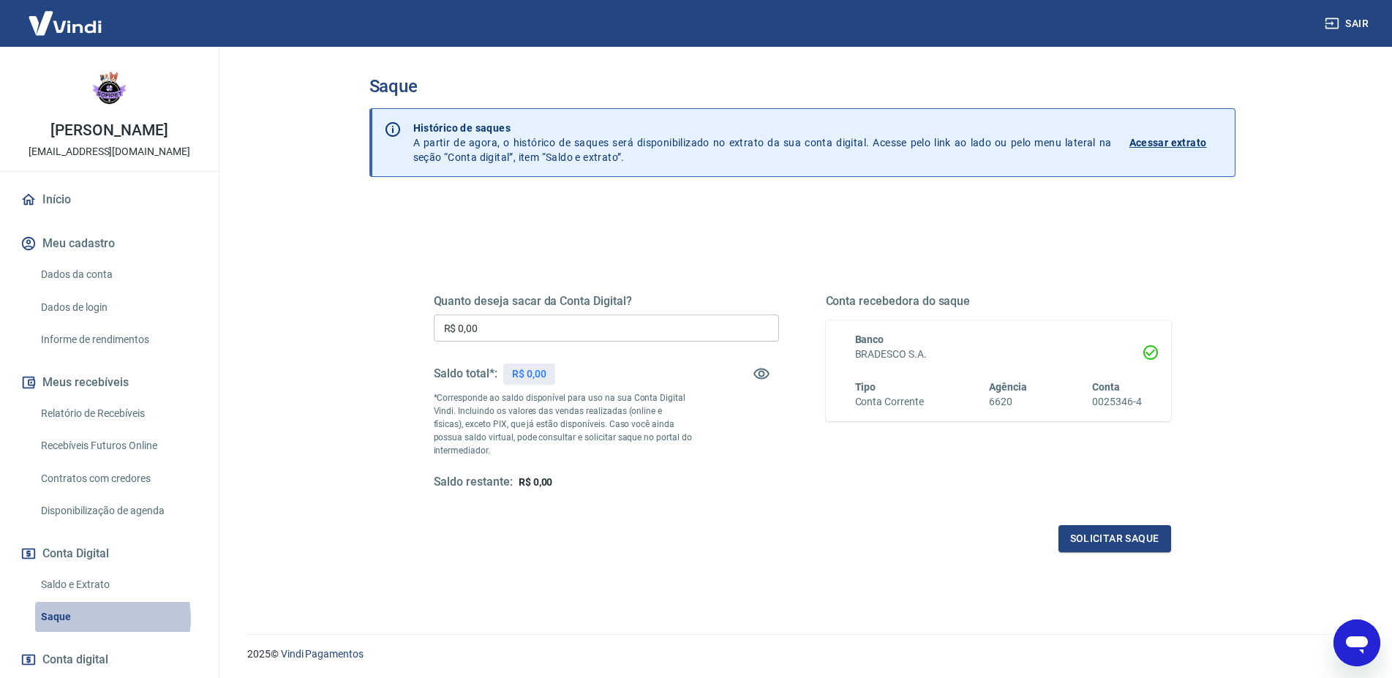
click at [98, 618] on link "Saque" at bounding box center [118, 617] width 166 height 30
click at [1371, 20] on button "Sair" at bounding box center [1348, 23] width 53 height 27
